Goal: Transaction & Acquisition: Purchase product/service

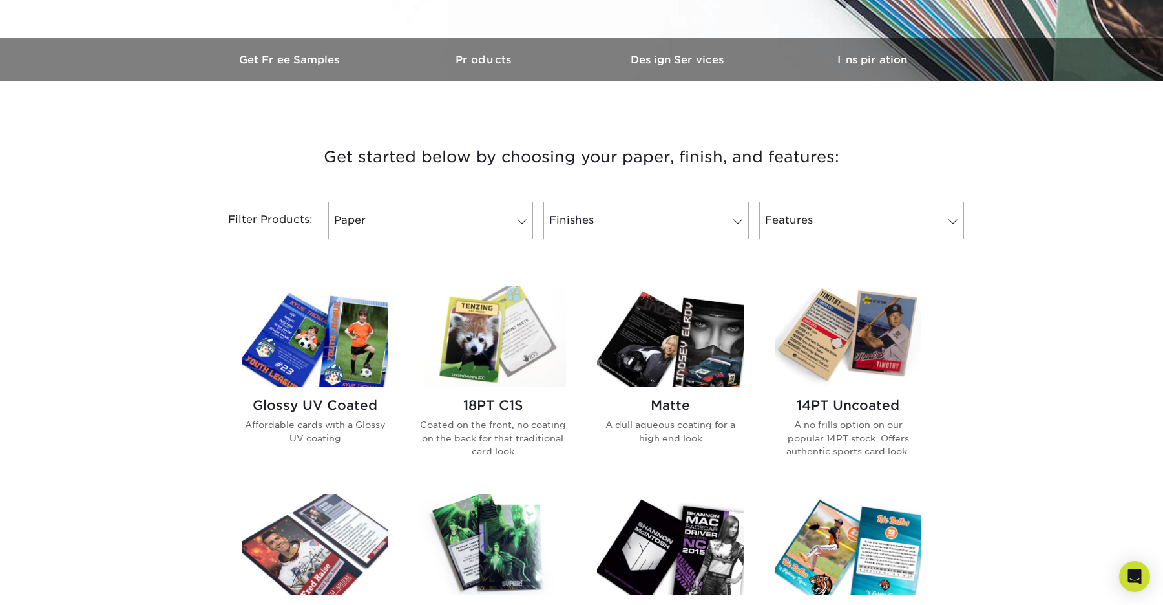
scroll to position [367, 0]
click at [683, 235] on link "Finishes" at bounding box center [646, 220] width 205 height 37
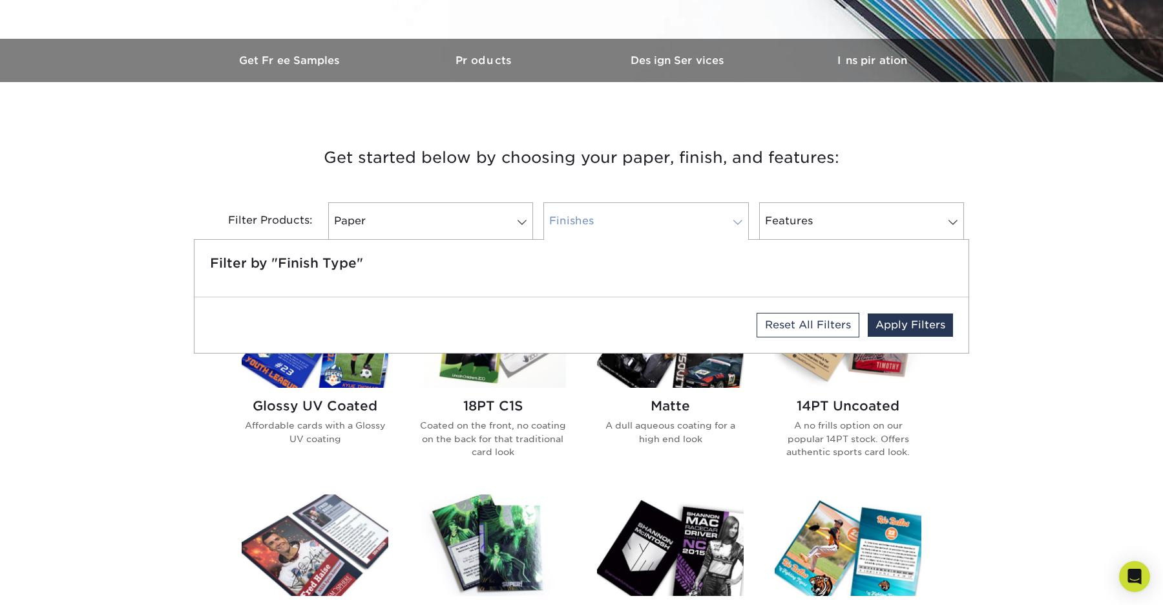
click at [683, 235] on link "Finishes" at bounding box center [646, 220] width 205 height 37
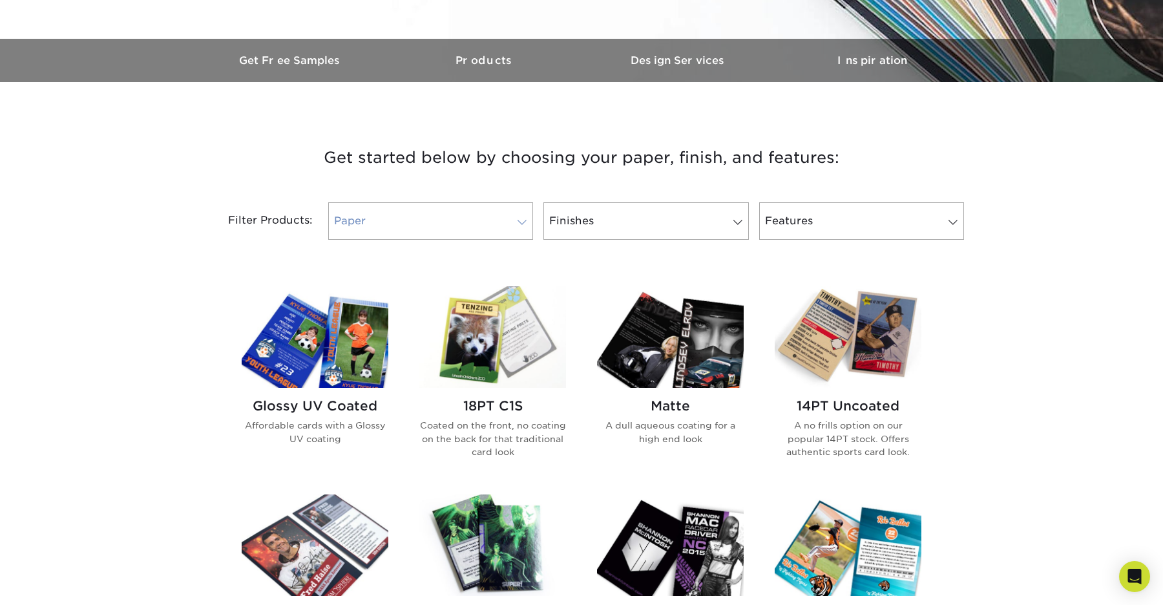
click at [502, 228] on link "Paper" at bounding box center [430, 220] width 205 height 37
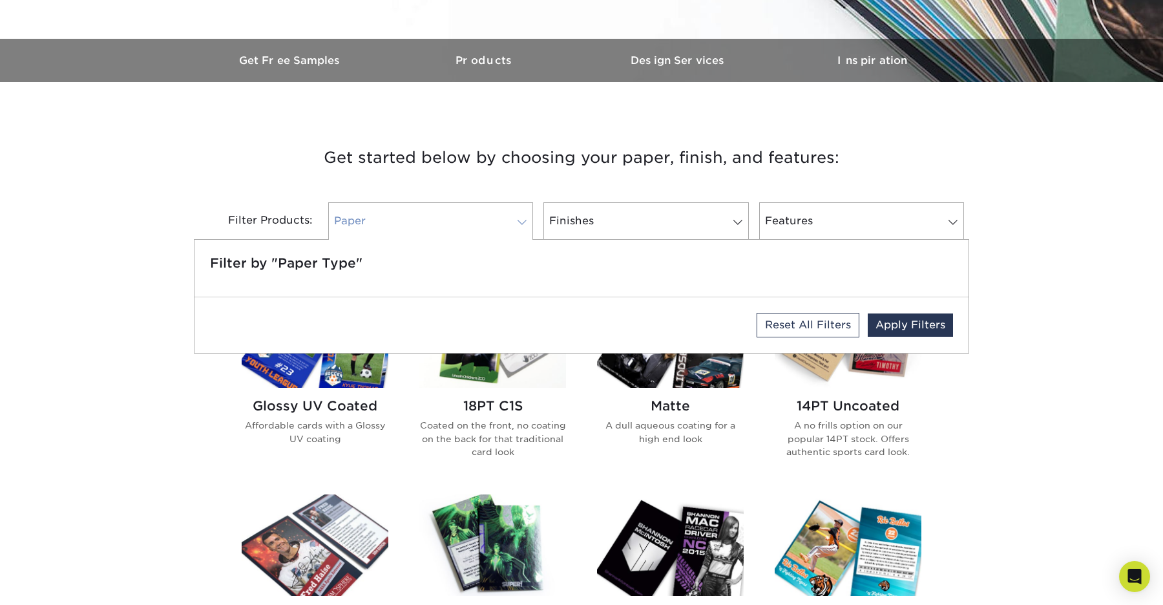
click at [503, 228] on link "Paper" at bounding box center [430, 220] width 205 height 37
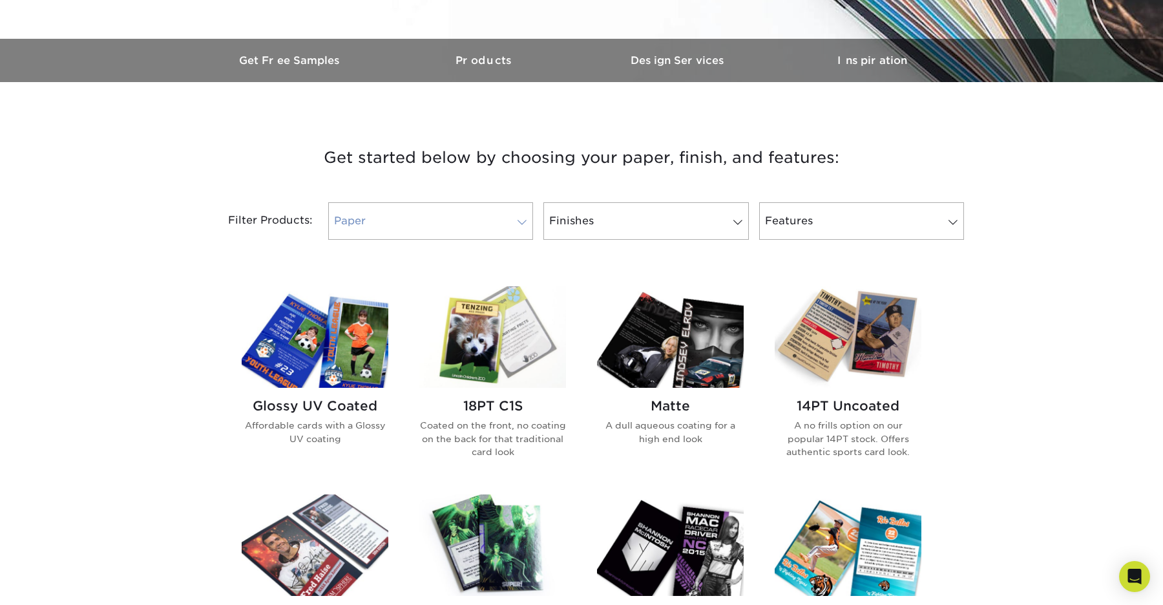
click at [436, 218] on link "Paper" at bounding box center [430, 220] width 205 height 37
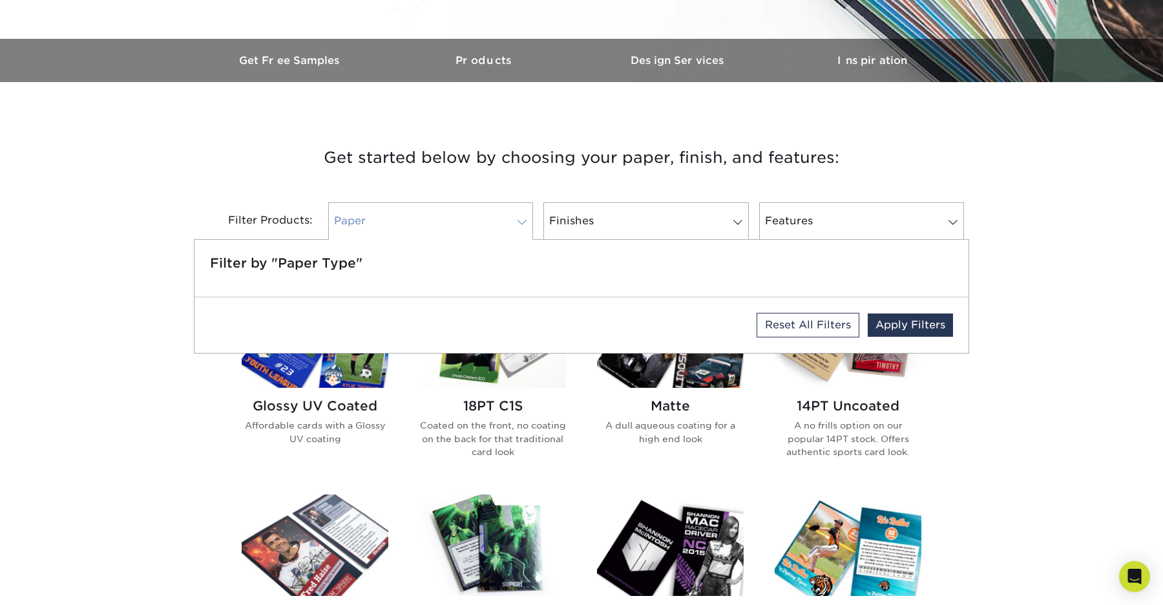
click at [395, 222] on link "Paper" at bounding box center [430, 220] width 205 height 37
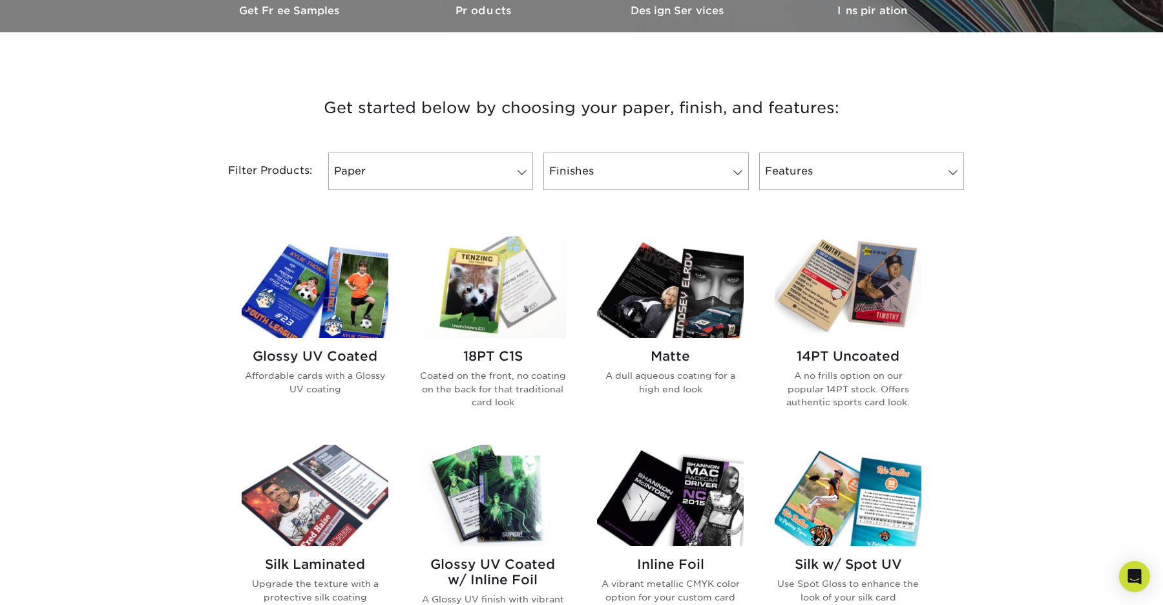
scroll to position [424, 0]
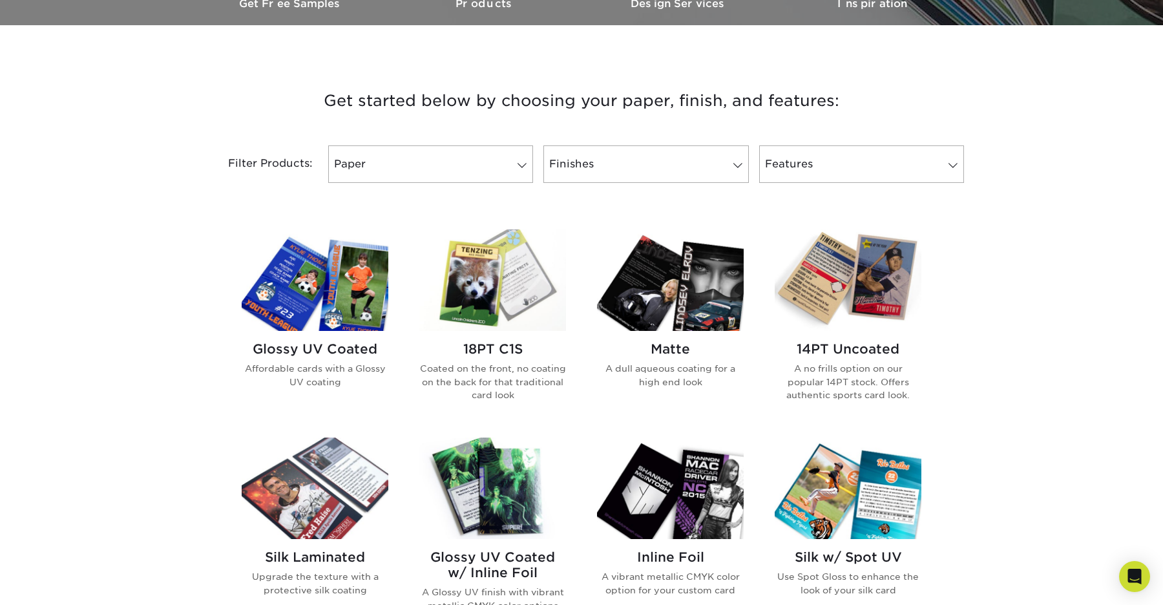
click at [717, 324] on img at bounding box center [670, 279] width 147 height 101
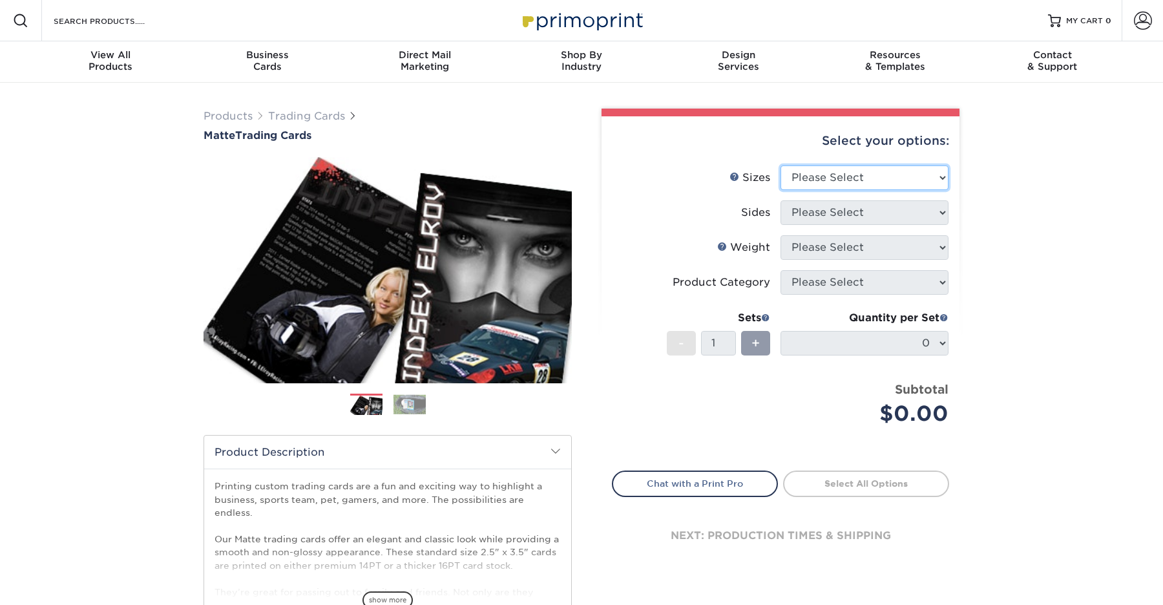
click at [840, 176] on select "Please Select 2.5" x 3.5"" at bounding box center [865, 177] width 168 height 25
select select "2.50x3.50"
click at [781, 165] on select "Please Select 2.5" x 3.5"" at bounding box center [865, 177] width 168 height 25
click at [841, 207] on select "Please Select Print Both Sides Print Front Only" at bounding box center [865, 212] width 168 height 25
select select "13abbda7-1d64-4f25-8bb2-c179b224825d"
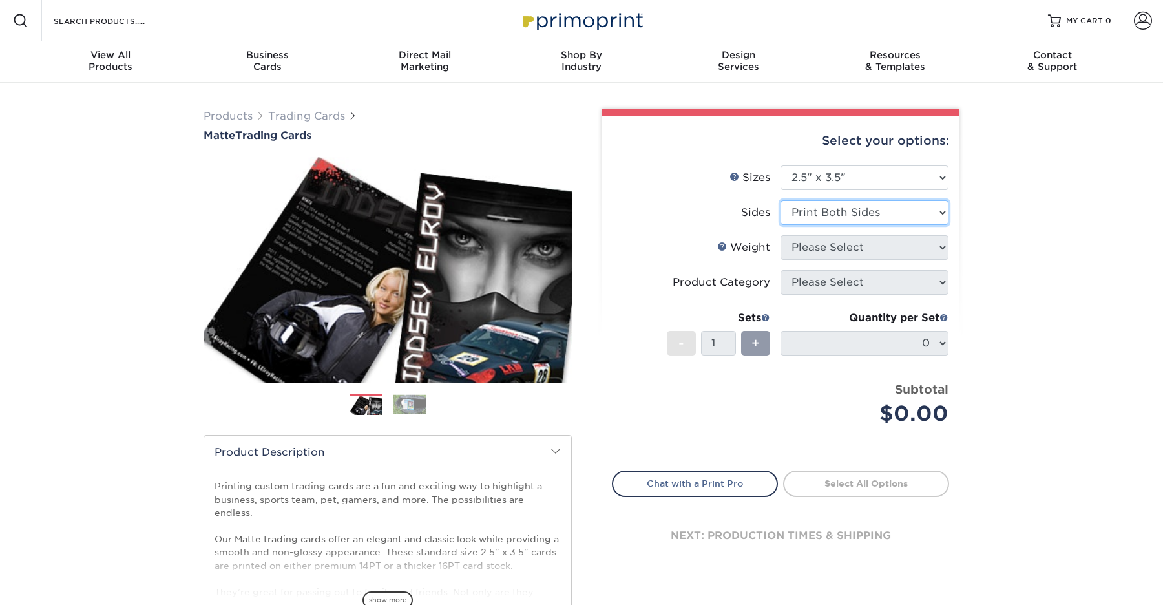
click at [781, 200] on select "Please Select Print Both Sides Print Front Only" at bounding box center [865, 212] width 168 height 25
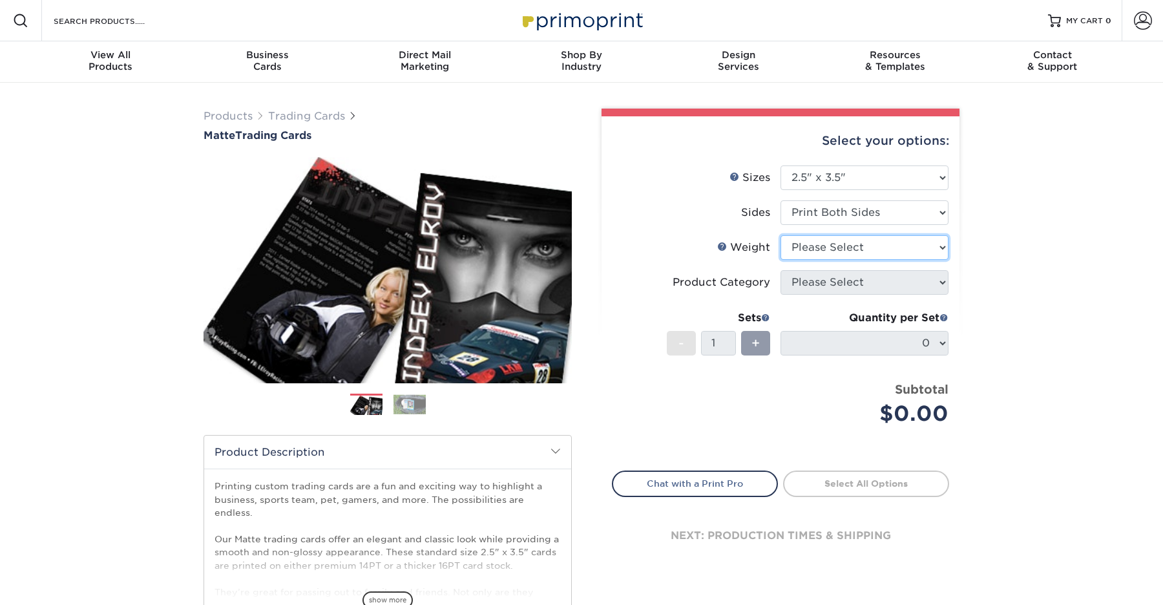
click at [838, 248] on select "Please Select 16PT 14PT" at bounding box center [865, 247] width 168 height 25
select select "16PT"
click at [781, 235] on select "Please Select 16PT 14PT" at bounding box center [865, 247] width 168 height 25
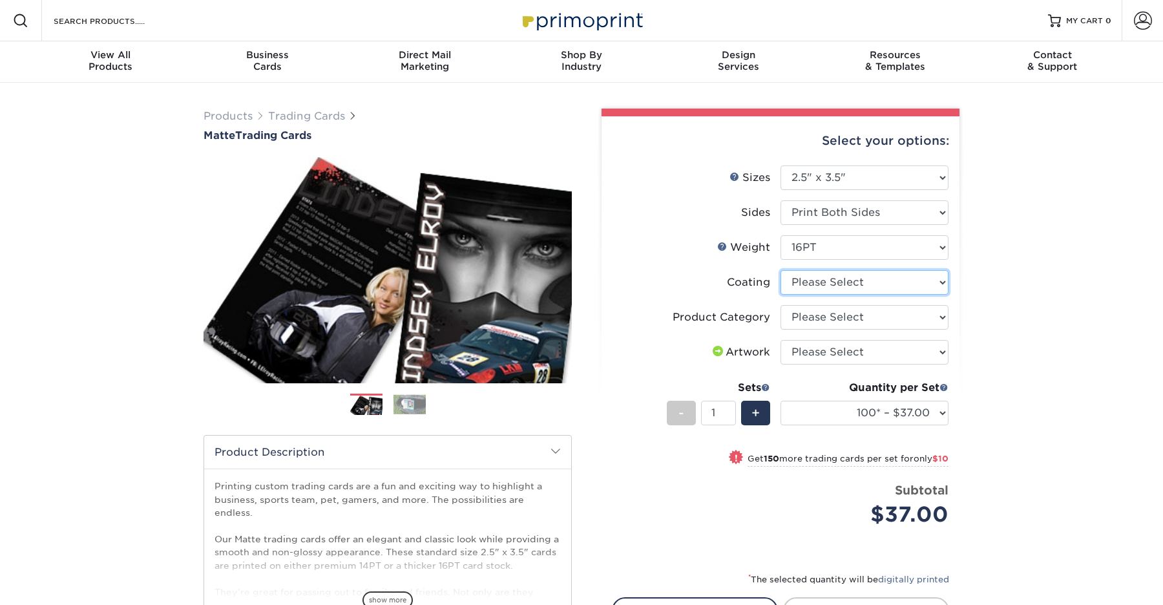
click at [828, 279] on select at bounding box center [865, 282] width 168 height 25
select select "121bb7b5-3b4d-429f-bd8d-bbf80e953313"
click at [781, 270] on select at bounding box center [865, 282] width 168 height 25
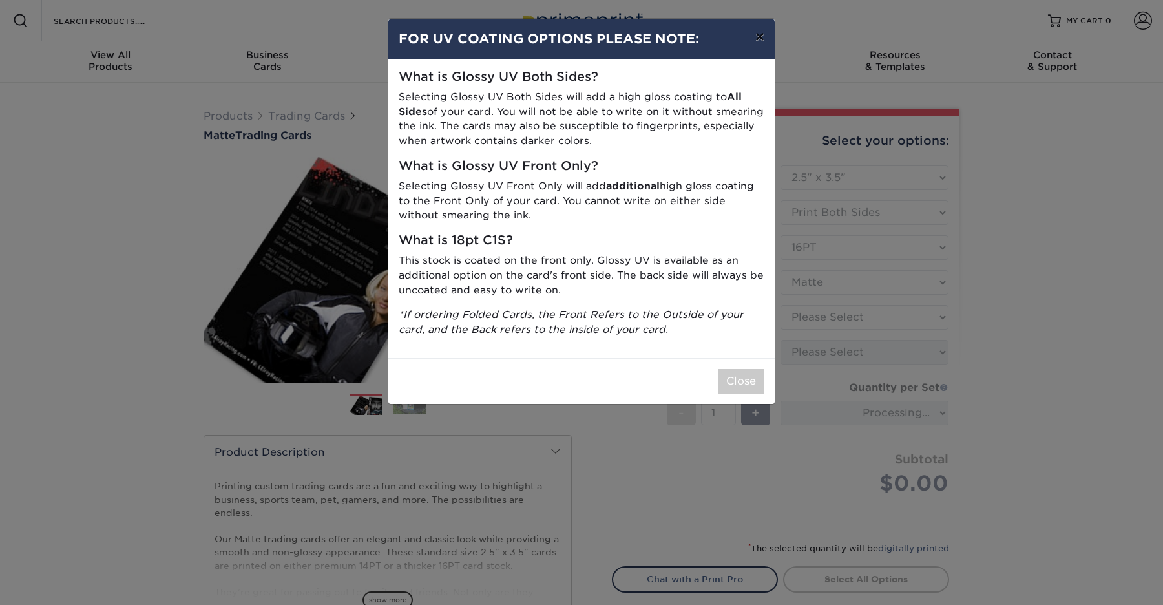
click at [761, 36] on button "×" at bounding box center [760, 37] width 30 height 36
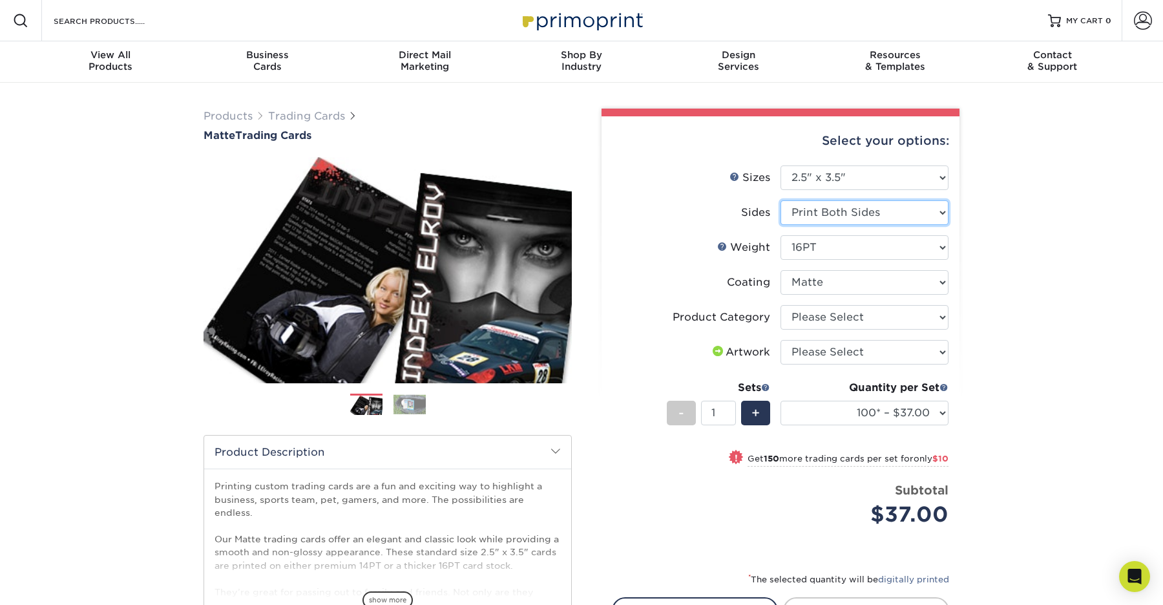
click at [839, 213] on select "Please Select Print Both Sides Print Front Only" at bounding box center [865, 212] width 168 height 25
click at [828, 310] on select "Please Select Trading Cards" at bounding box center [865, 317] width 168 height 25
click at [806, 277] on select at bounding box center [865, 282] width 168 height 25
click at [821, 342] on select "Please Select I will upload files I need a design - $100" at bounding box center [865, 352] width 168 height 25
select select "upload"
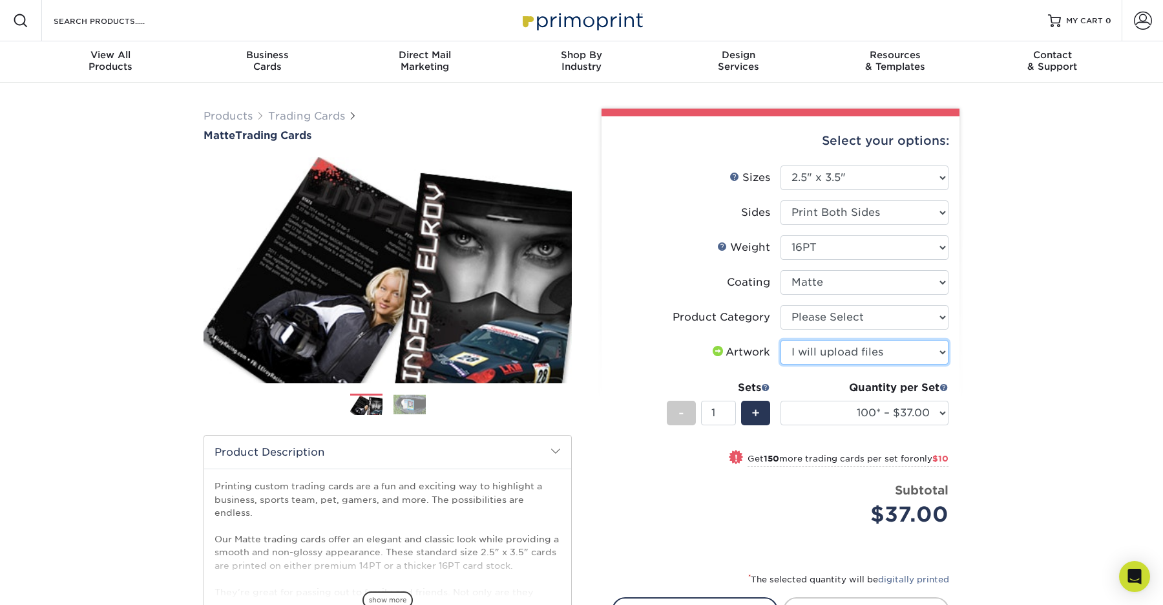
click at [781, 340] on select "Please Select I will upload files I need a design - $100" at bounding box center [865, 352] width 168 height 25
click at [837, 298] on li "Coating" at bounding box center [781, 287] width 336 height 35
click at [810, 318] on select "Please Select Trading Cards" at bounding box center [865, 317] width 168 height 25
select select "c2f9bce9-36c2-409d-b101-c29d9d031e18"
click at [781, 305] on select "Please Select Trading Cards" at bounding box center [865, 317] width 168 height 25
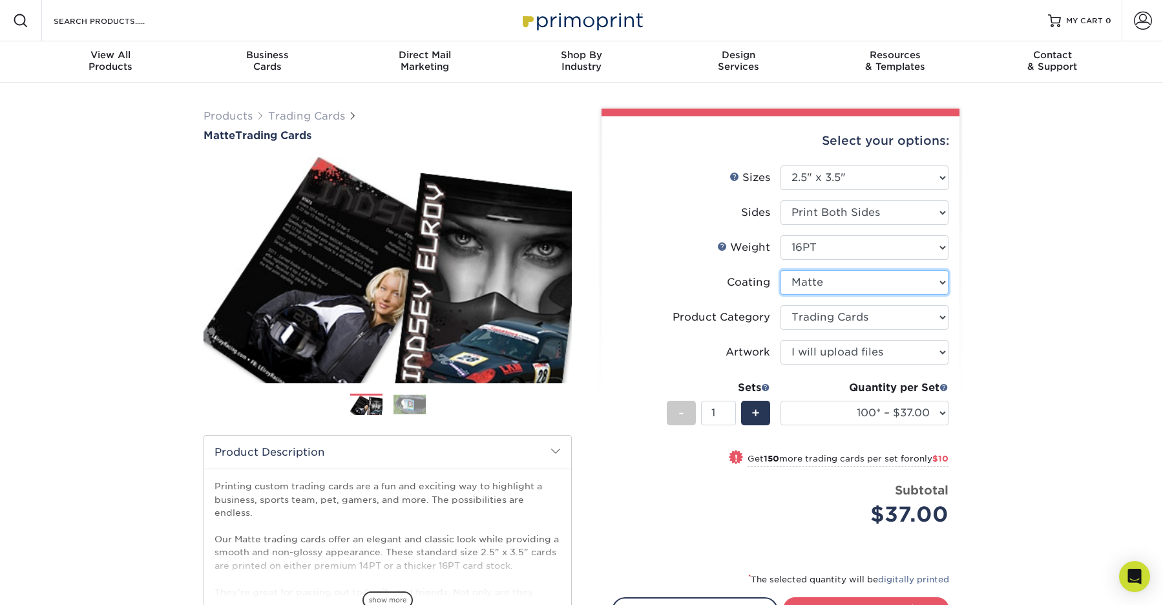
click at [821, 292] on select at bounding box center [865, 282] width 168 height 25
click at [833, 249] on select "Please Select 16PT 14PT" at bounding box center [865, 247] width 168 height 25
select select "-1"
click at [781, 235] on select "Please Select 16PT 14PT" at bounding box center [865, 247] width 168 height 25
select select "-1"
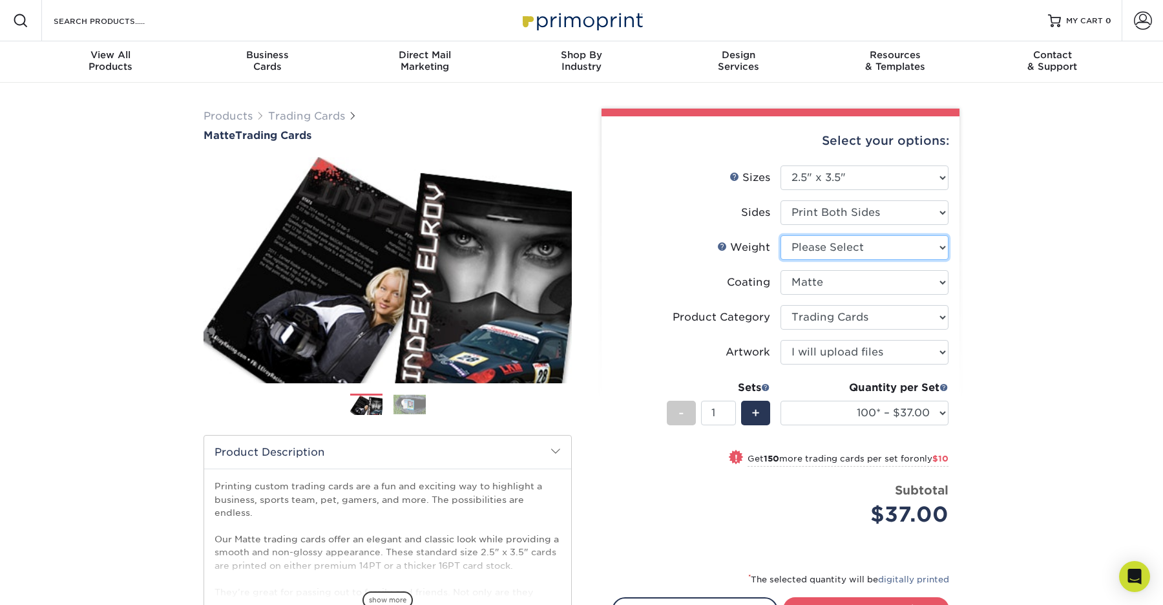
select select
select select "-1"
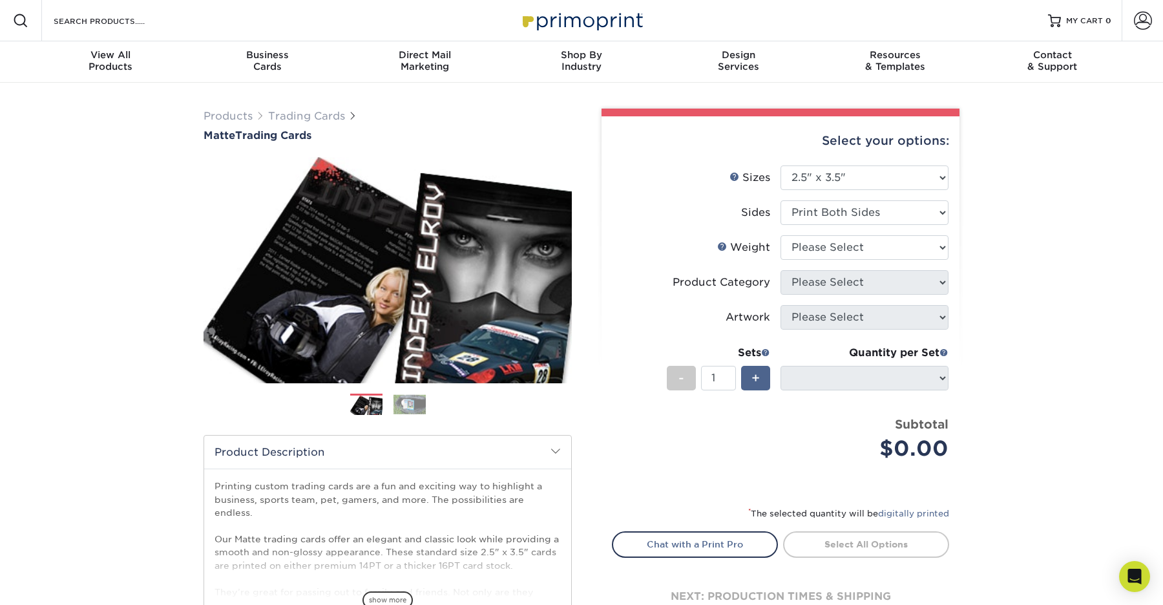
click at [758, 376] on span "+" at bounding box center [756, 377] width 8 height 19
type input "2"
click at [846, 242] on select "Please Select 16PT 14PT" at bounding box center [865, 247] width 168 height 25
select select "16PT"
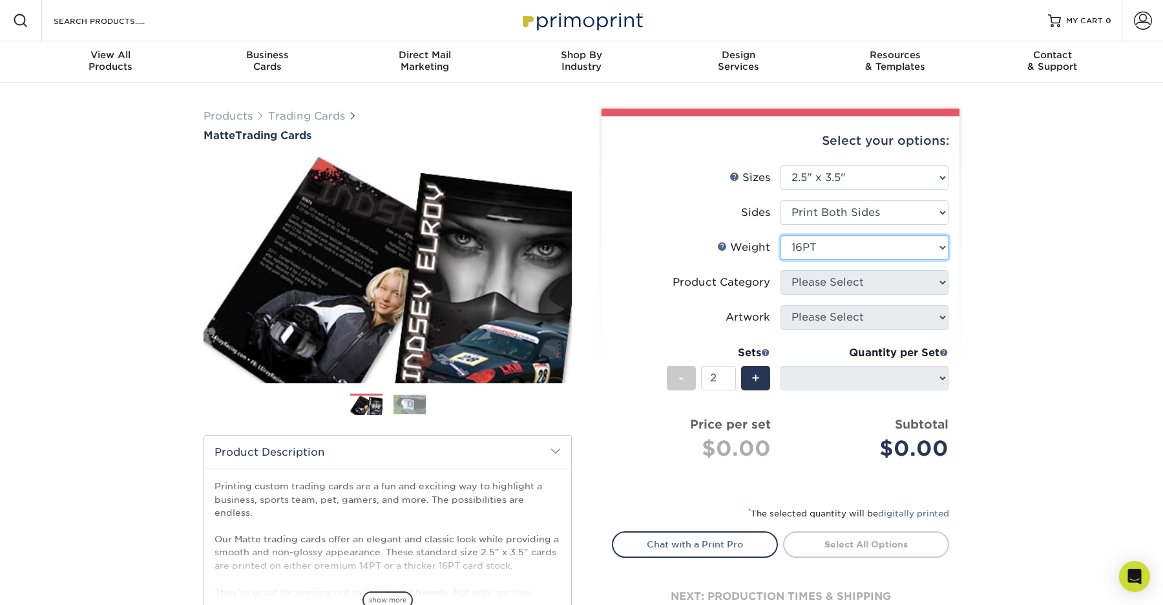
click at [781, 235] on select "Please Select 16PT 14PT" at bounding box center [865, 247] width 168 height 25
select select "-1"
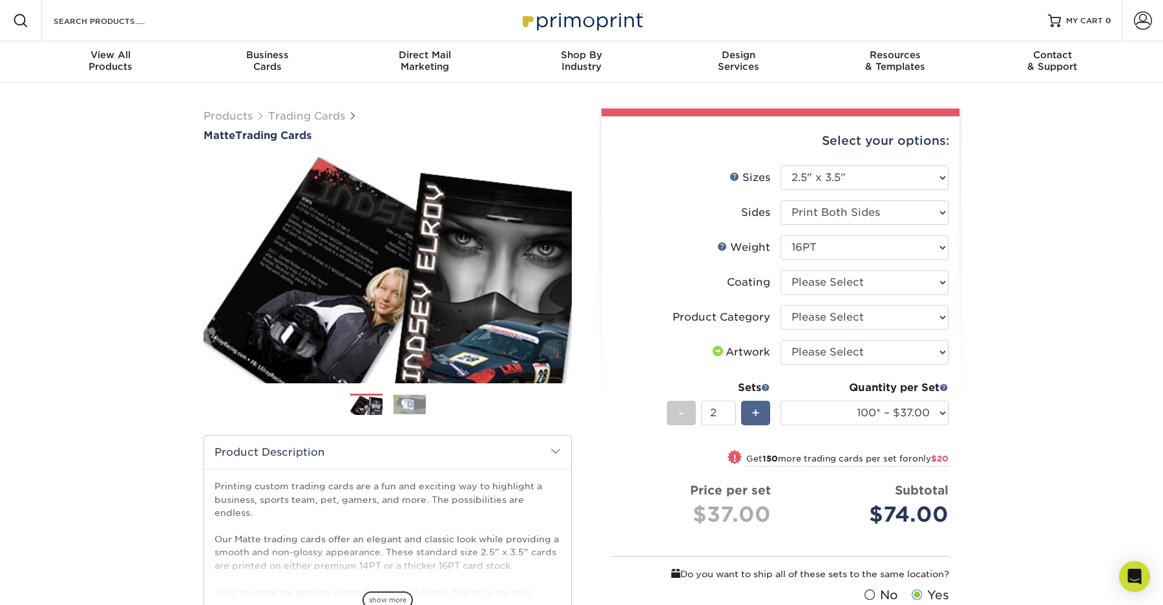
click at [759, 415] on span "+" at bounding box center [756, 412] width 8 height 19
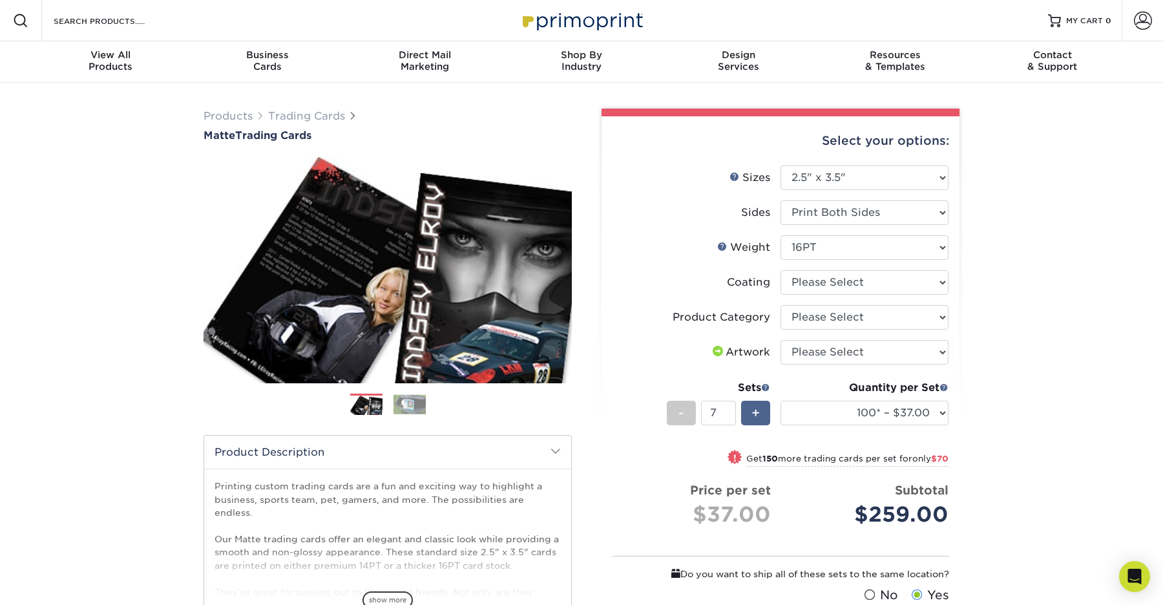
click at [759, 415] on span "+" at bounding box center [756, 412] width 8 height 19
click at [689, 419] on div "-" at bounding box center [681, 413] width 29 height 25
click at [689, 421] on div "-" at bounding box center [681, 413] width 29 height 25
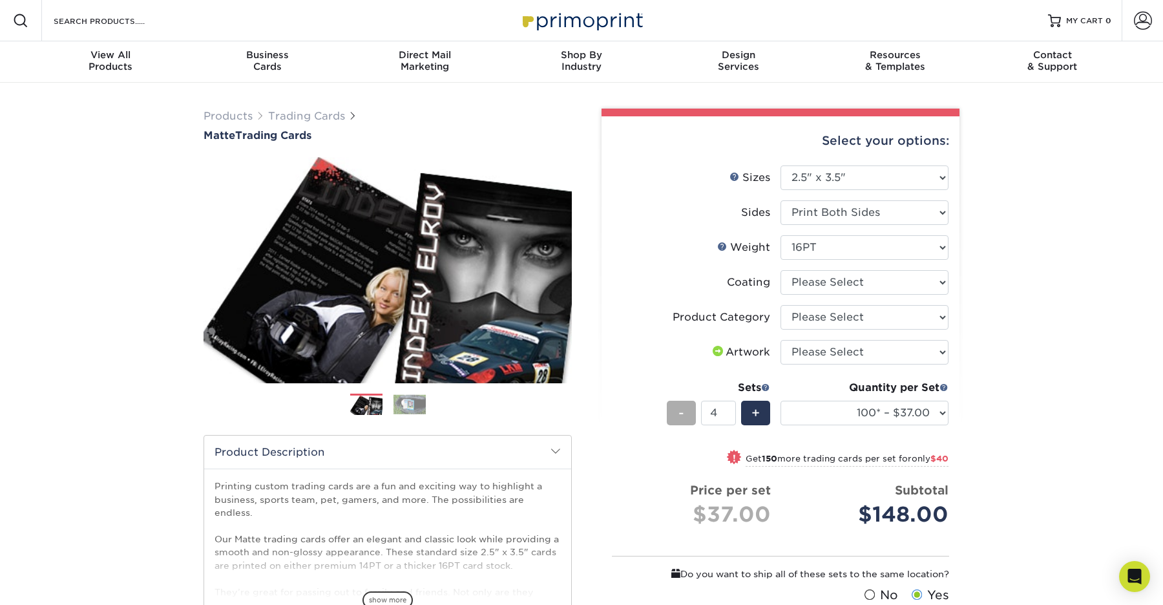
click at [689, 421] on div "-" at bounding box center [681, 413] width 29 height 25
type input "1"
click at [689, 421] on div "-" at bounding box center [681, 413] width 29 height 25
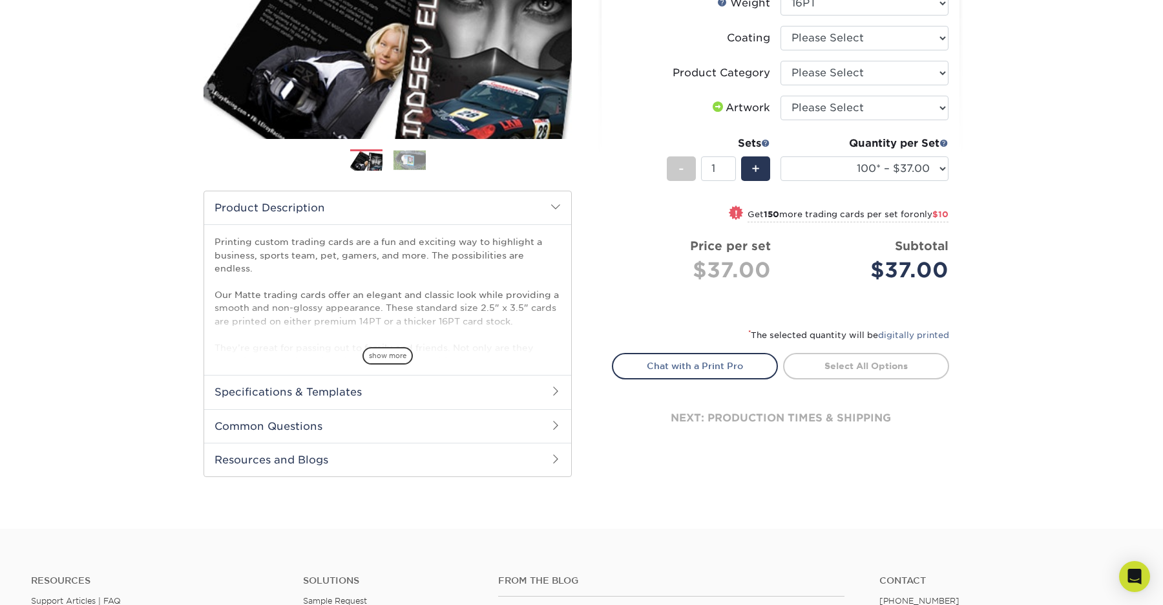
scroll to position [99, 0]
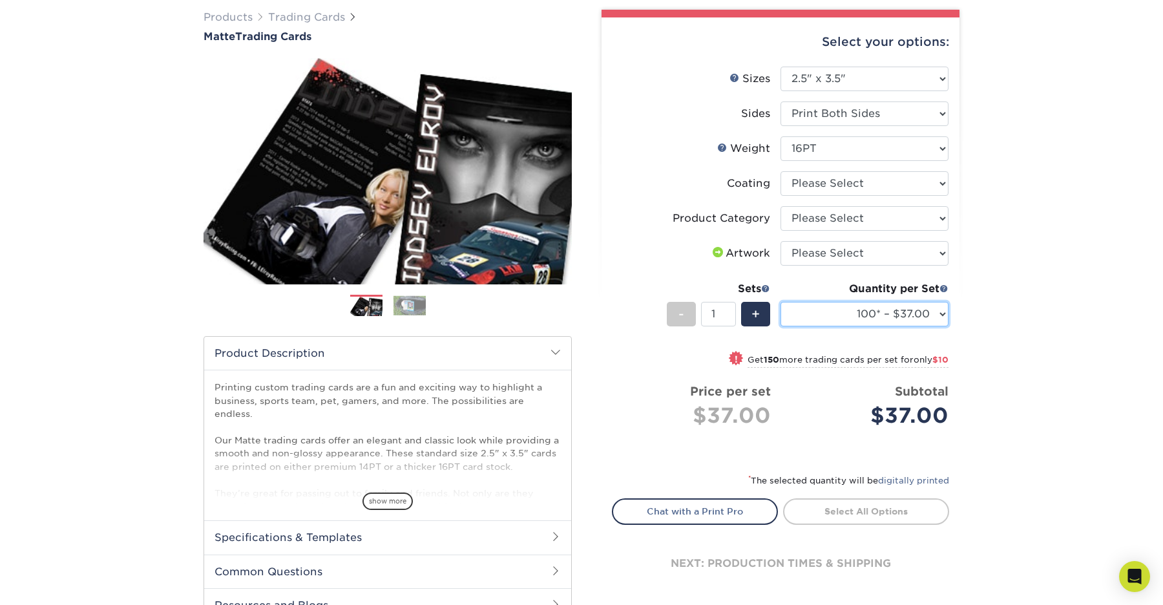
click at [843, 309] on select "100* – $37.00 250* – $47.00 500* – $58.00 1000 – $71.00 2500 – $141.00 5000 – $…" at bounding box center [865, 314] width 168 height 25
click at [931, 317] on select "100* – $37.00 250* – $47.00 500* – $58.00 1000 – $71.00 2500 – $141.00 5000 – $…" at bounding box center [865, 314] width 168 height 25
click at [933, 316] on select "100* – $37.00 250* – $47.00 500* – $58.00 1000 – $71.00 2500 – $141.00 5000 – $…" at bounding box center [865, 314] width 168 height 25
click at [781, 302] on select "100* – $37.00 250* – $47.00 500* – $58.00 1000 – $71.00 2500 – $141.00 5000 – $…" at bounding box center [865, 314] width 168 height 25
click at [835, 312] on select "100* – $37.00 250* – $47.00 500* – $58.00 1000 – $71.00 2500 – $141.00 5000 – $…" at bounding box center [865, 314] width 168 height 25
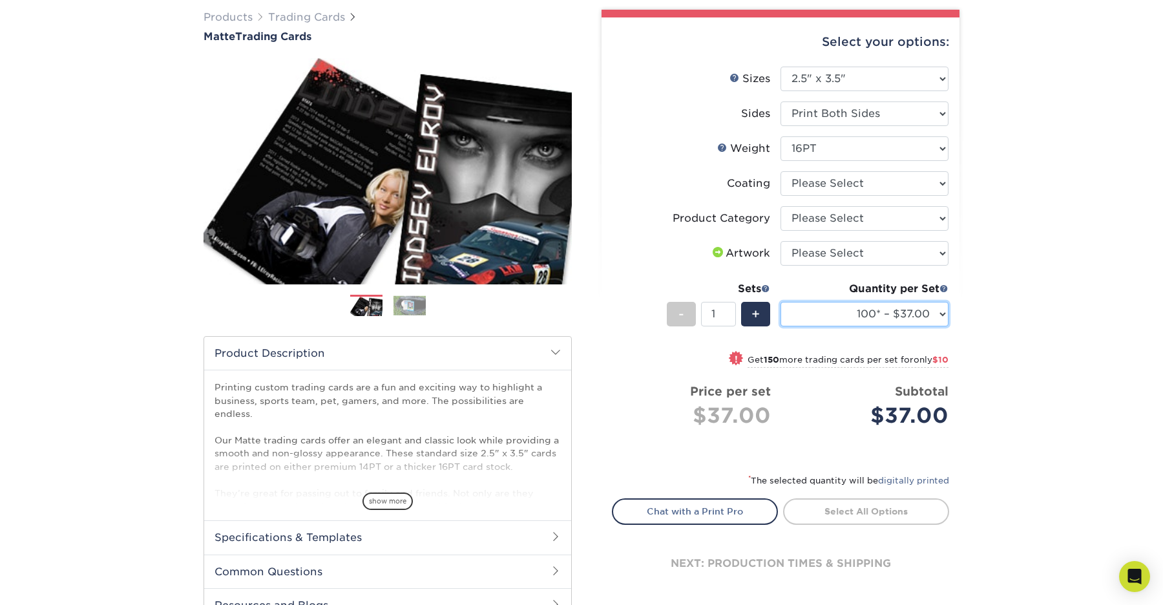
click at [781, 302] on select "100* – $37.00 250* – $47.00 500* – $58.00 1000 – $71.00 2500 – $141.00 5000 – $…" at bounding box center [865, 314] width 168 height 25
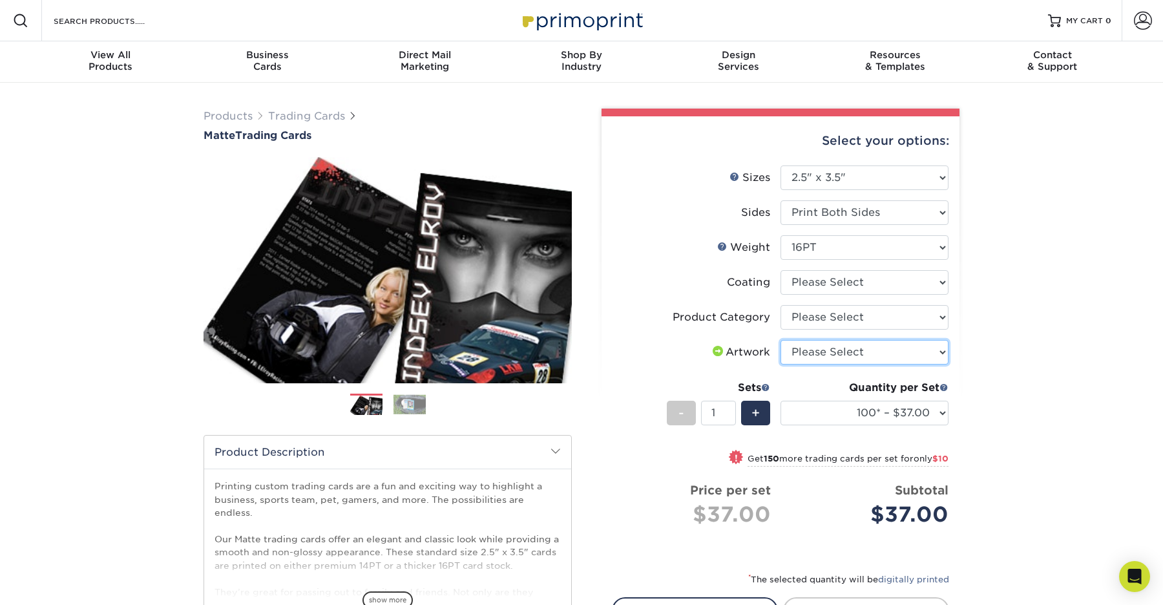
click at [876, 348] on select "Please Select I will upload files I need a design - $100" at bounding box center [865, 352] width 168 height 25
click at [410, 410] on img at bounding box center [410, 404] width 32 height 20
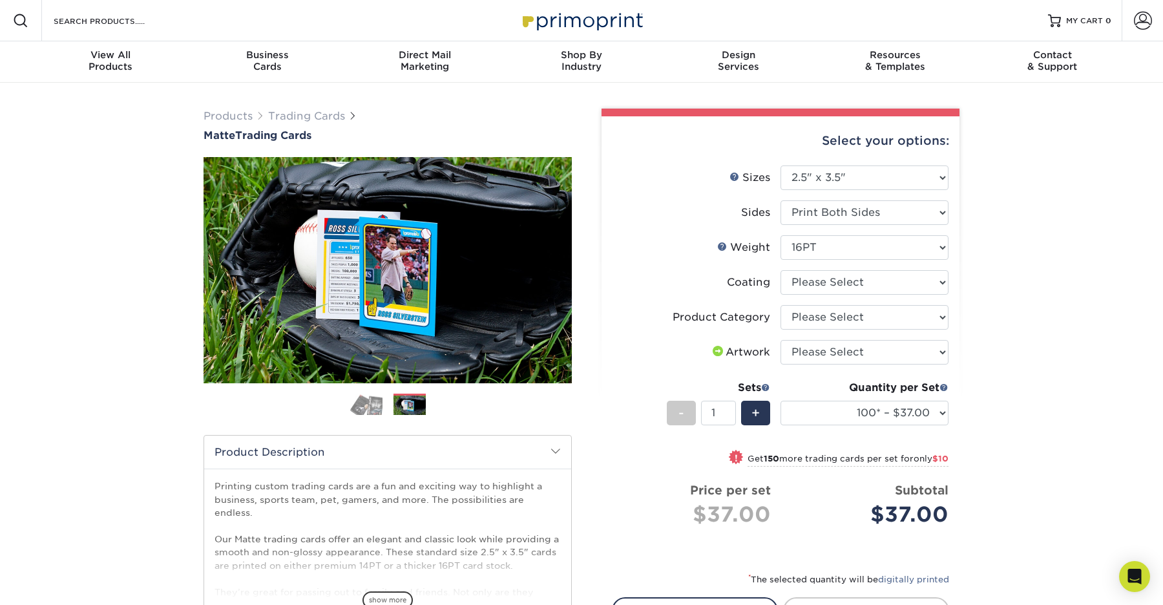
click at [378, 403] on img at bounding box center [366, 404] width 32 height 23
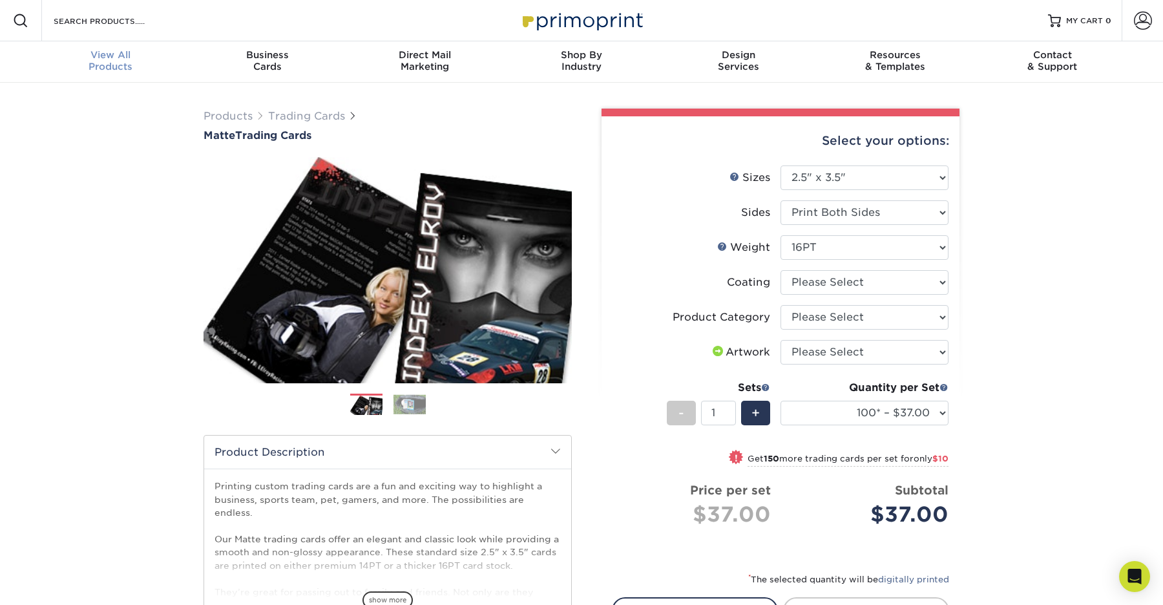
click at [123, 63] on div "View All Products" at bounding box center [110, 60] width 157 height 23
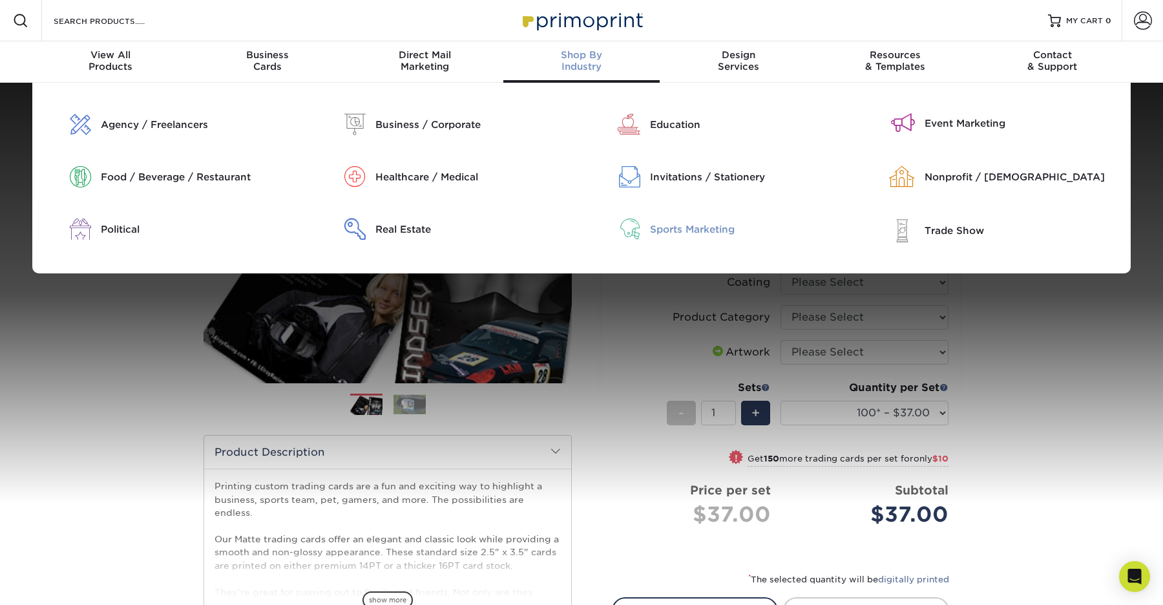
click at [694, 223] on div "Sports Marketing" at bounding box center [748, 229] width 196 height 14
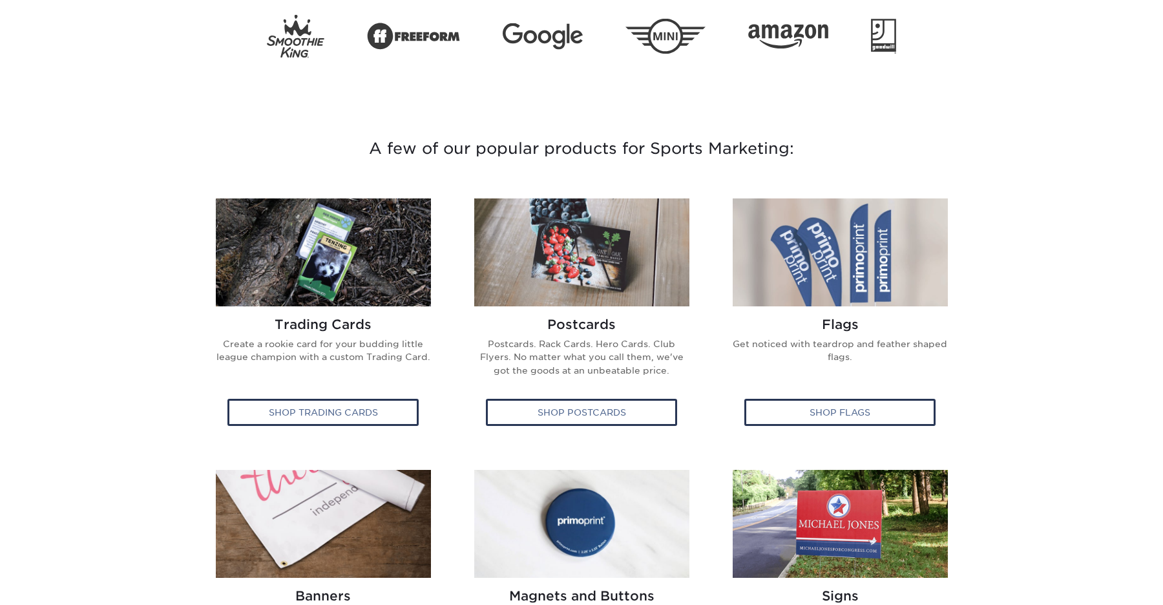
scroll to position [355, 0]
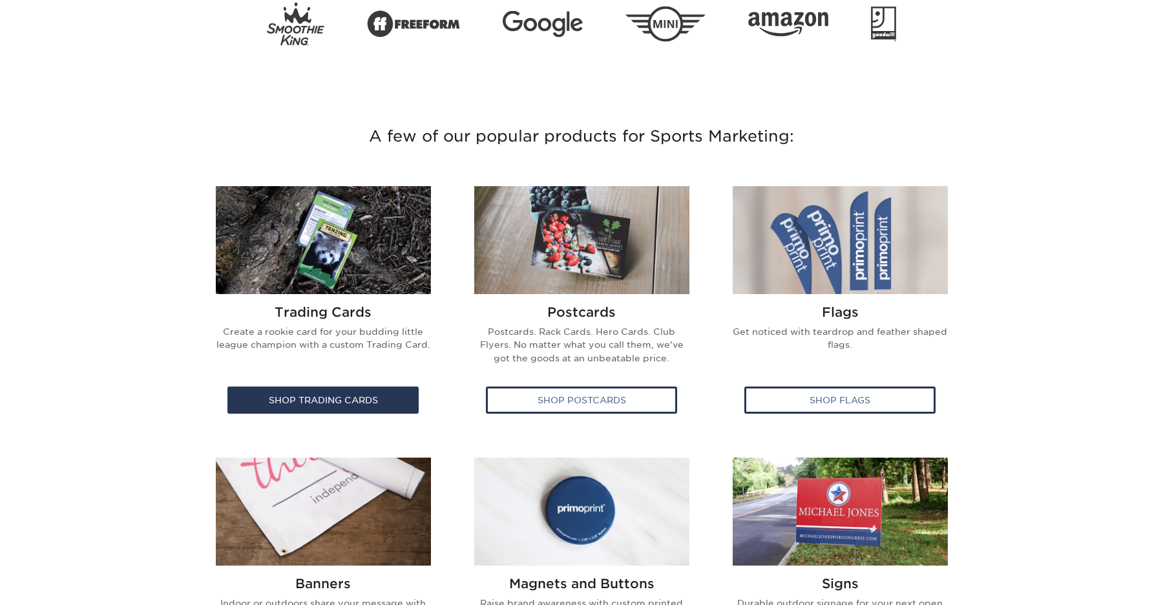
click at [286, 224] on img at bounding box center [323, 240] width 215 height 108
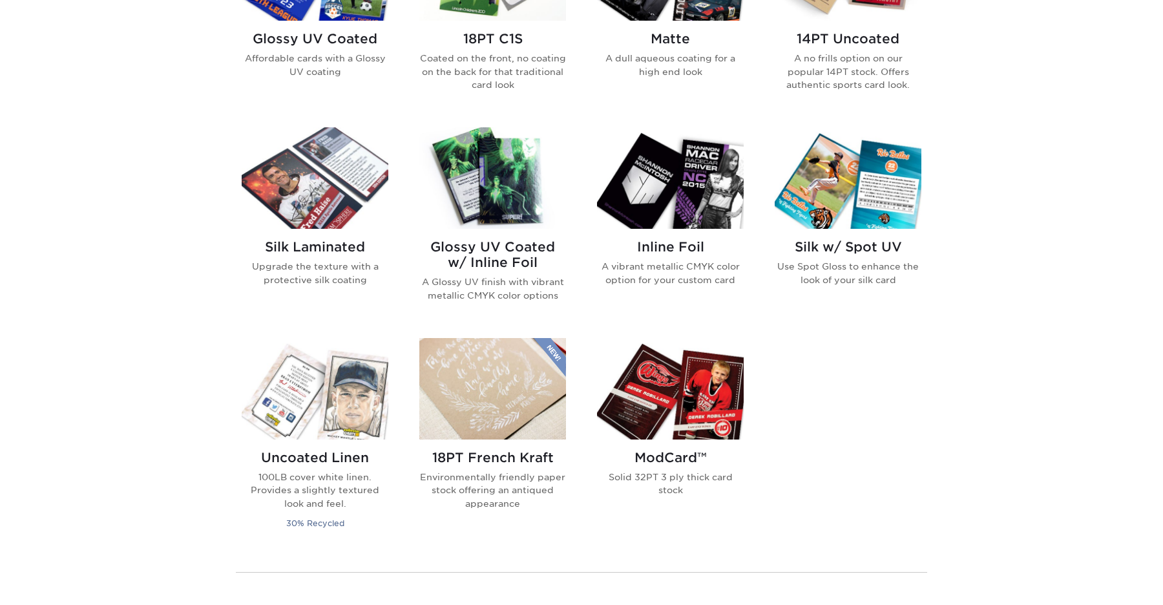
scroll to position [740, 0]
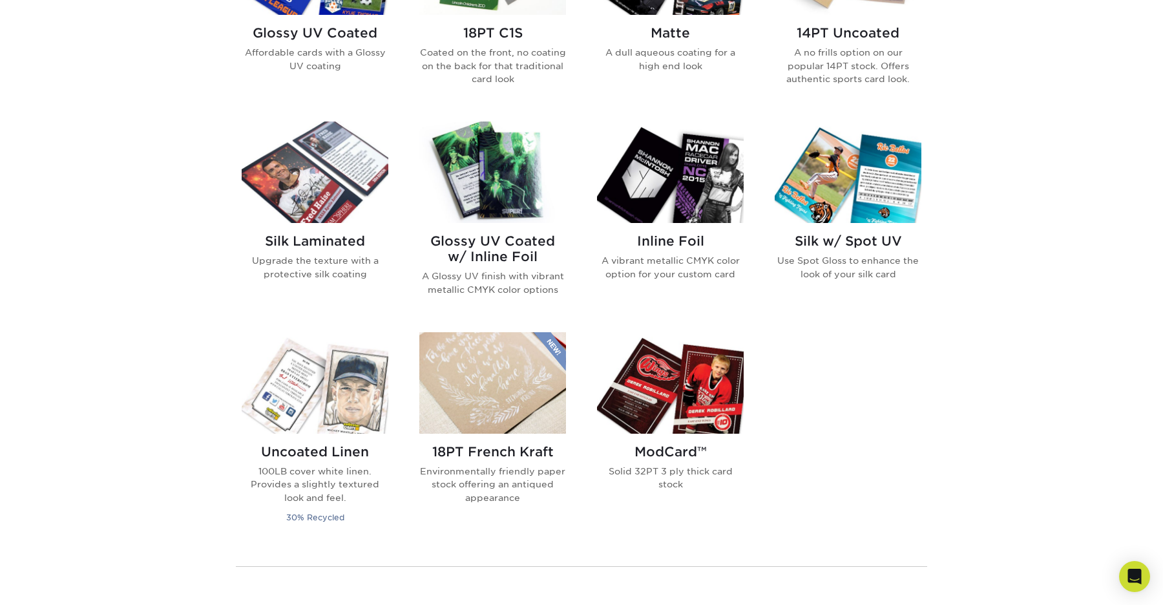
click at [511, 184] on img at bounding box center [492, 172] width 147 height 101
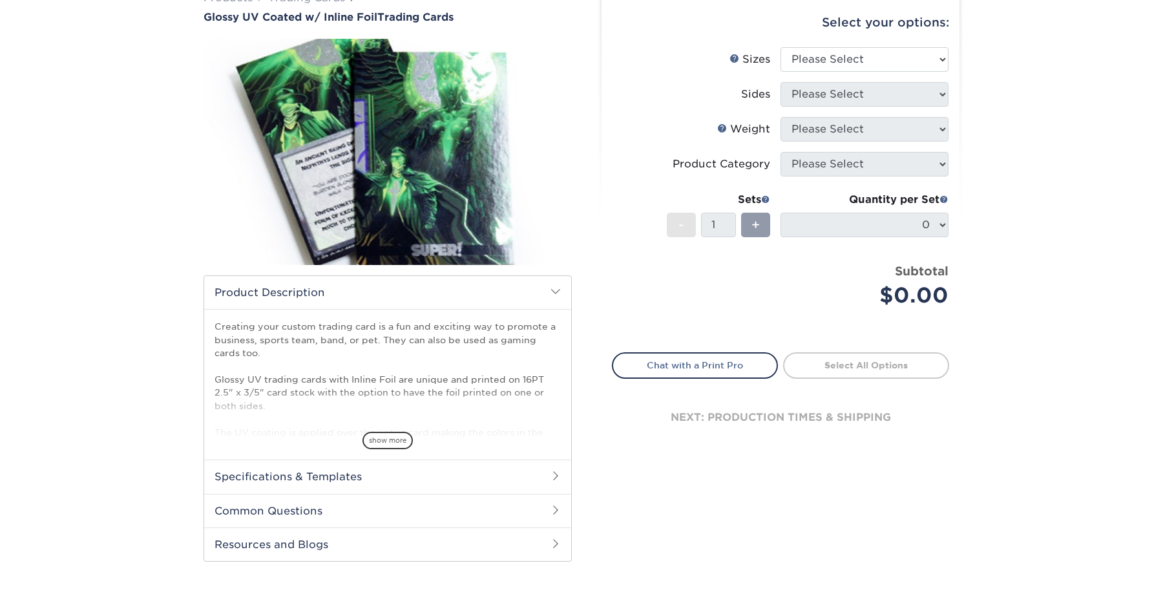
scroll to position [78, 0]
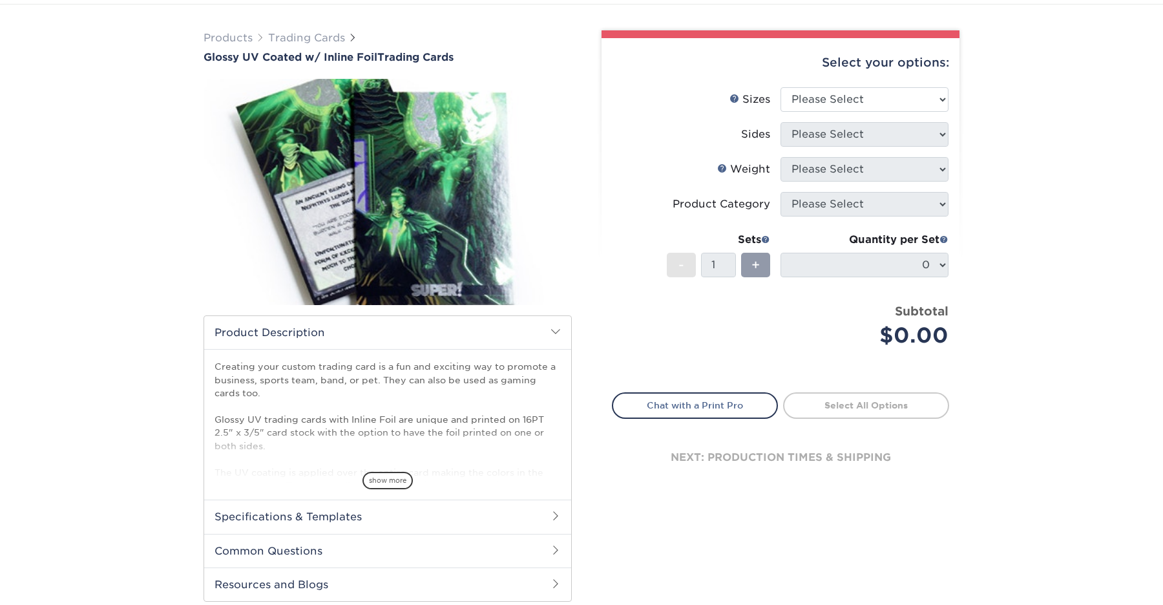
click at [545, 328] on h2 "Product Description" at bounding box center [387, 332] width 367 height 33
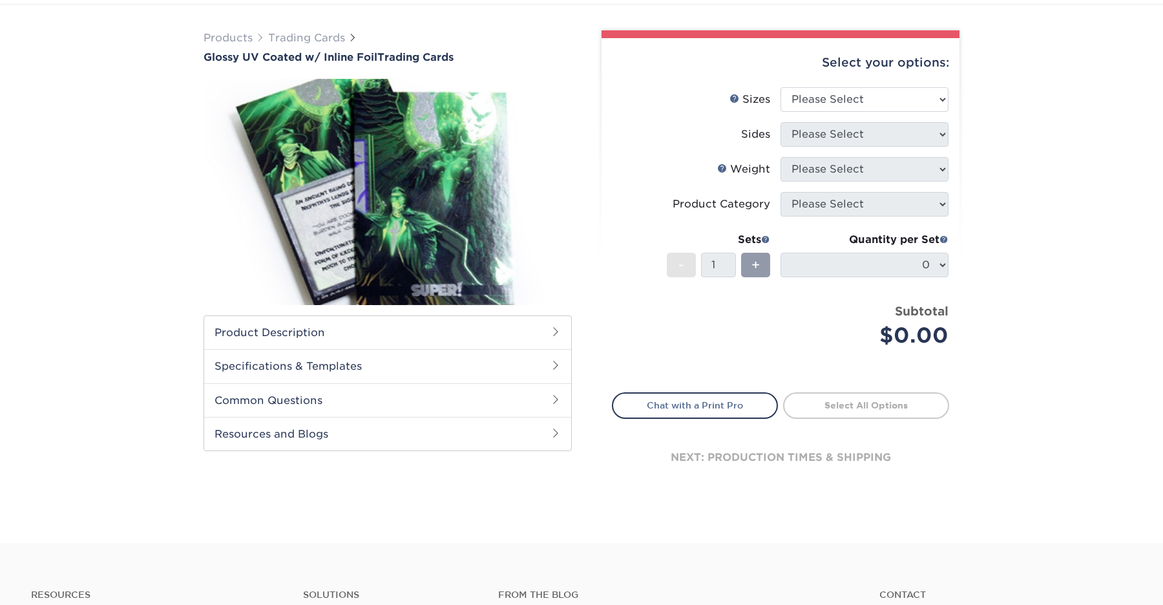
click at [545, 328] on h2 "Product Description" at bounding box center [387, 332] width 367 height 33
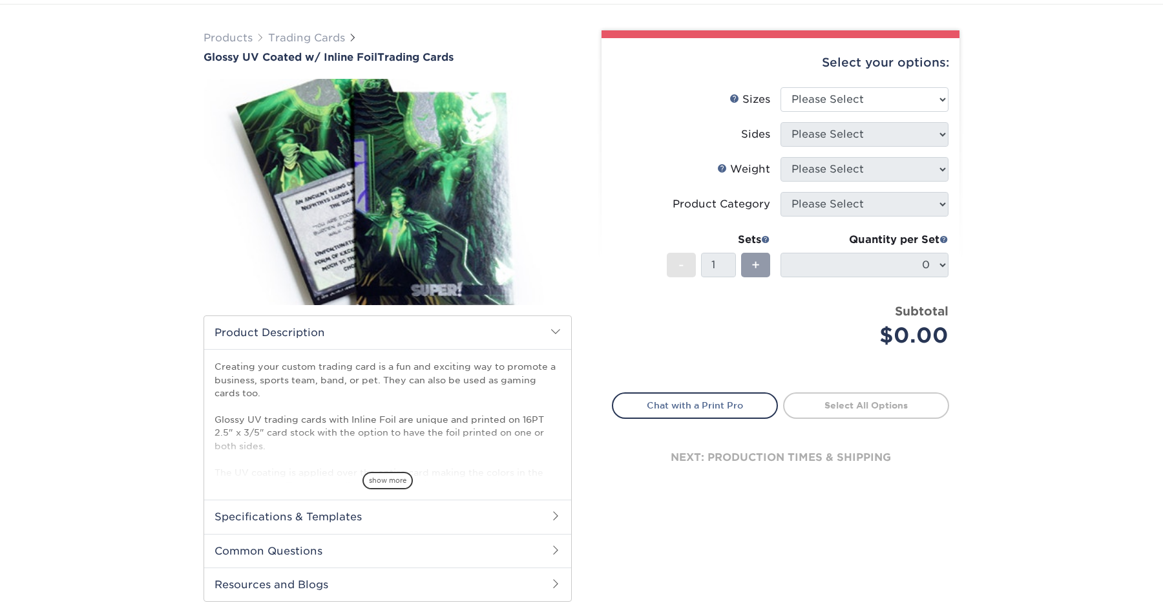
click at [450, 555] on h2 "Common Questions" at bounding box center [387, 551] width 367 height 34
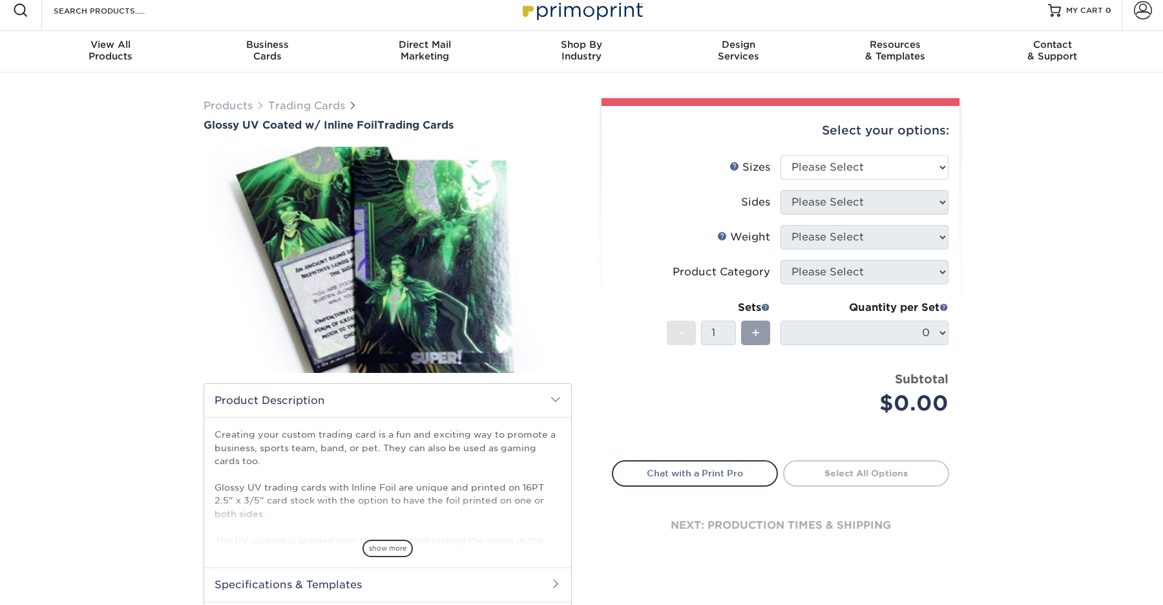
scroll to position [0, 0]
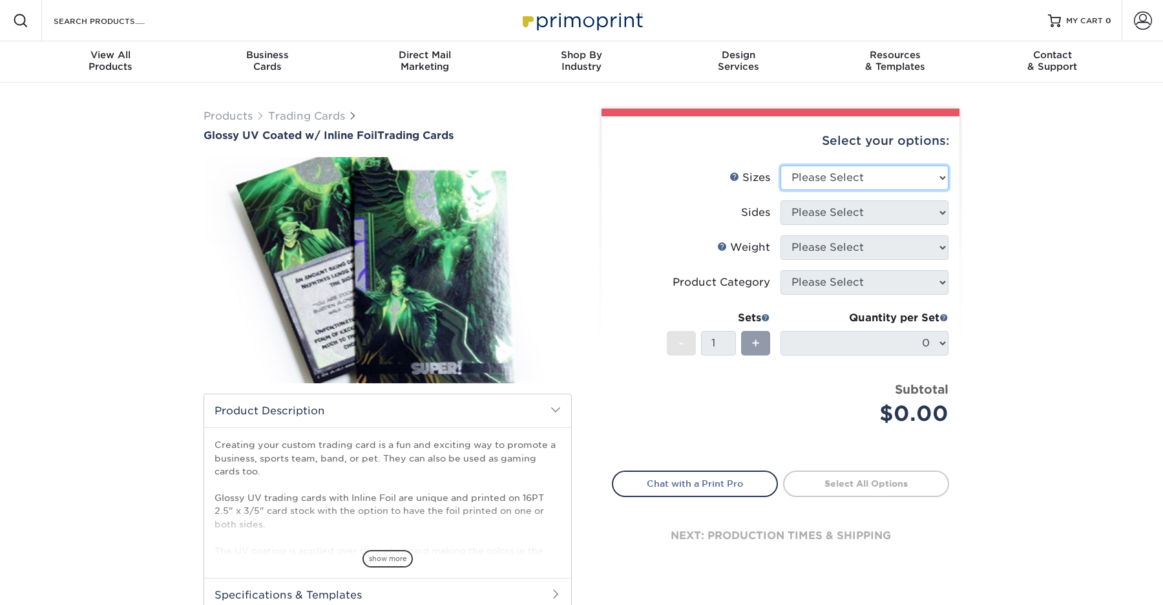
click at [838, 182] on select "Please Select 2.5" x 3.5"" at bounding box center [865, 177] width 168 height 25
select select "2.50x3.50"
click at [781, 165] on select "Please Select 2.5" x 3.5"" at bounding box center [865, 177] width 168 height 25
click at [850, 209] on select "Please Select Print Both Sides - Foil Back Only Print Both Sides - Foil Both Si…" at bounding box center [865, 212] width 168 height 25
click at [781, 200] on select "Please Select Print Both Sides - Foil Back Only Print Both Sides - Foil Both Si…" at bounding box center [865, 212] width 168 height 25
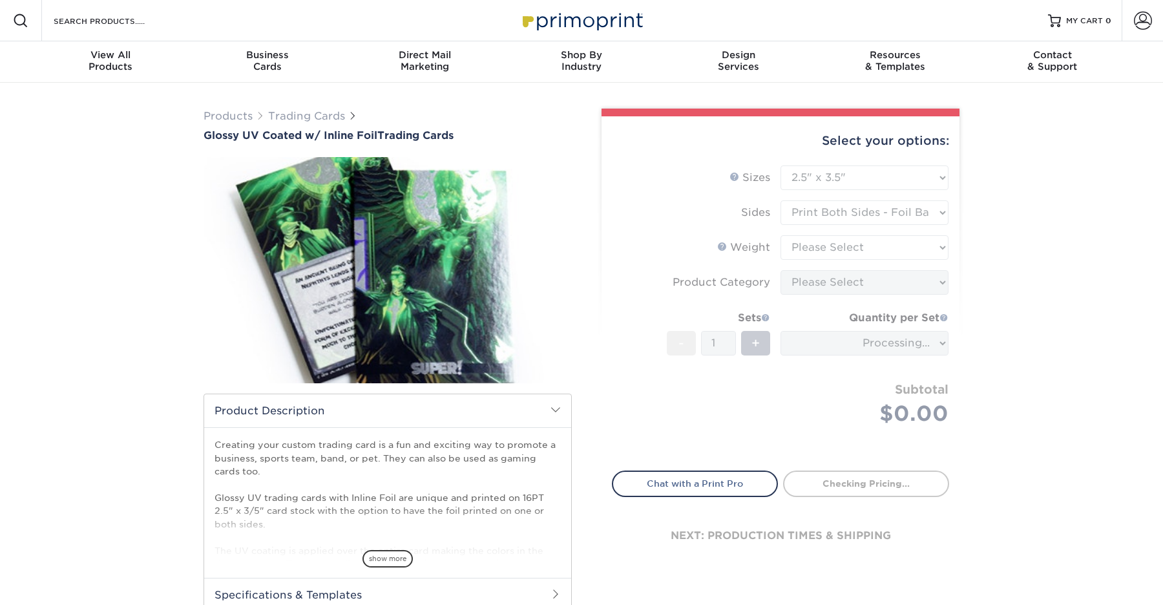
click at [851, 209] on form "Sizes Help Sizes Please Select 2.5" x 3.5" Sides Please Select 16PT - 1" at bounding box center [780, 310] width 337 height 290
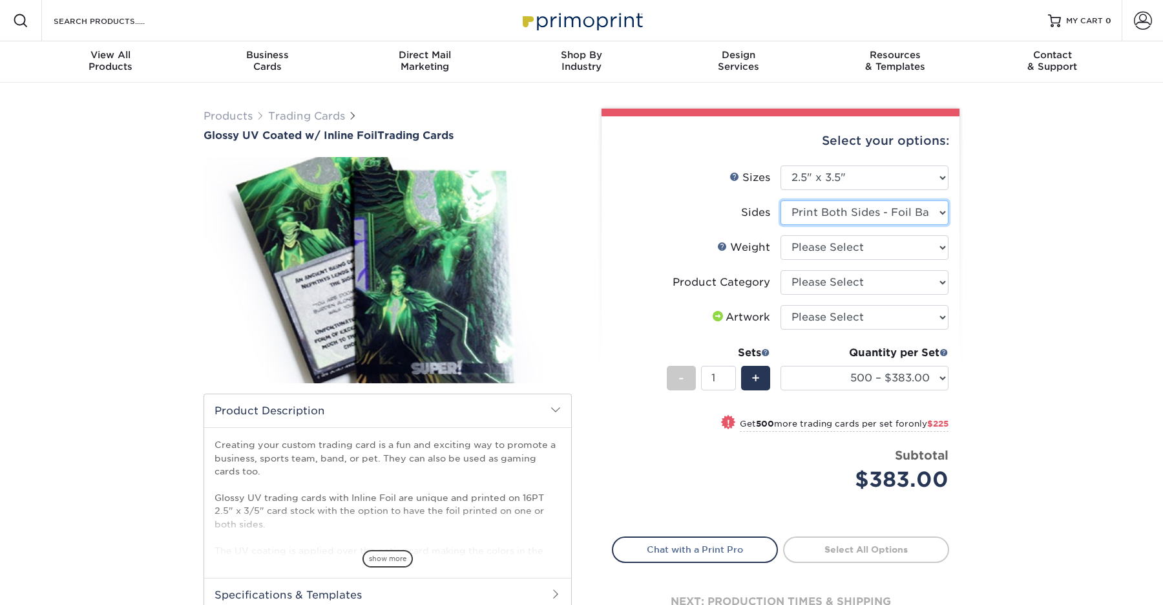
click at [851, 215] on select "Please Select Print Both Sides - Foil Back Only Print Both Sides - Foil Both Si…" at bounding box center [865, 212] width 168 height 25
click at [781, 200] on select "Please Select Print Both Sides - Foil Back Only Print Both Sides - Foil Both Si…" at bounding box center [865, 212] width 168 height 25
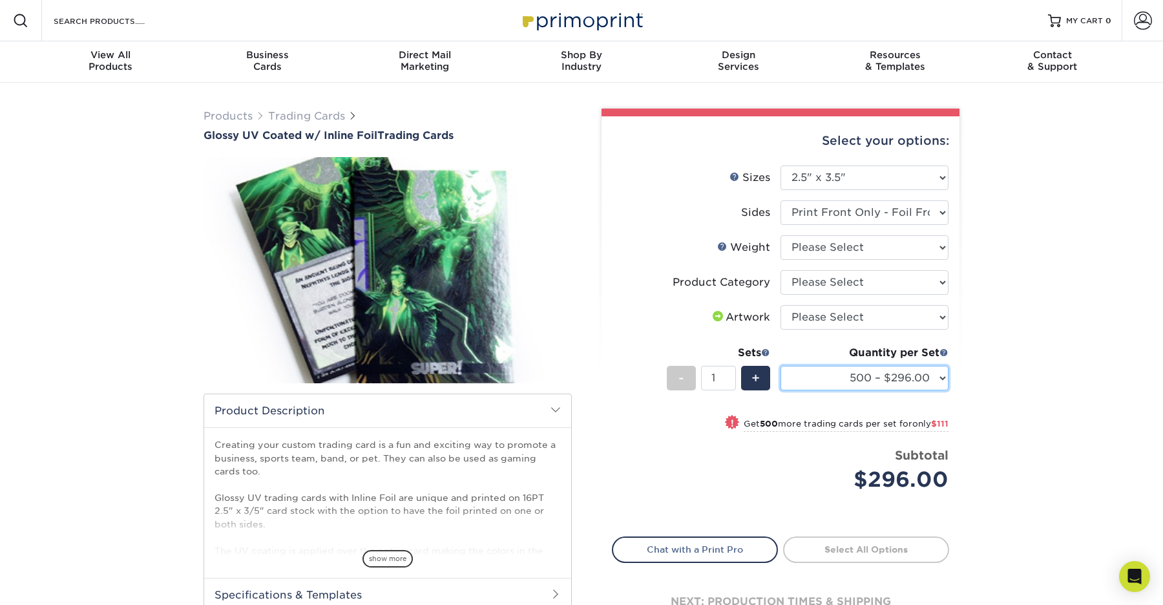
click at [891, 381] on select "500 – $296.00 1000 – $407.00 2500 – $675.00 5000 – $974.00" at bounding box center [865, 378] width 168 height 25
click at [877, 213] on select "Please Select Print Both Sides - Foil Back Only Print Both Sides - Foil Both Si…" at bounding box center [865, 212] width 168 height 25
select select "34527644-b4fd-4ffb-9092-1318eefcd9d9"
click at [781, 200] on select "Please Select Print Both Sides - Foil Back Only Print Both Sides - Foil Both Si…" at bounding box center [865, 212] width 168 height 25
click at [841, 286] on select "Please Select Trading Cards" at bounding box center [865, 282] width 168 height 25
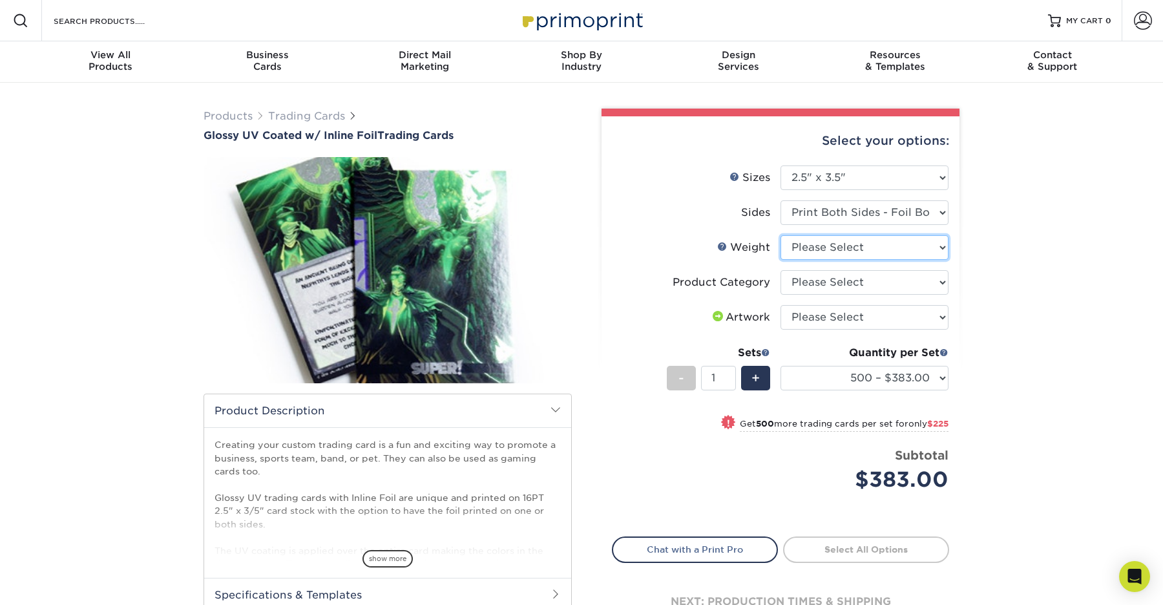
click at [842, 242] on select "Please Select 16PT" at bounding box center [865, 247] width 168 height 25
select select "16PT"
click at [781, 235] on select "Please Select 16PT" at bounding box center [865, 247] width 168 height 25
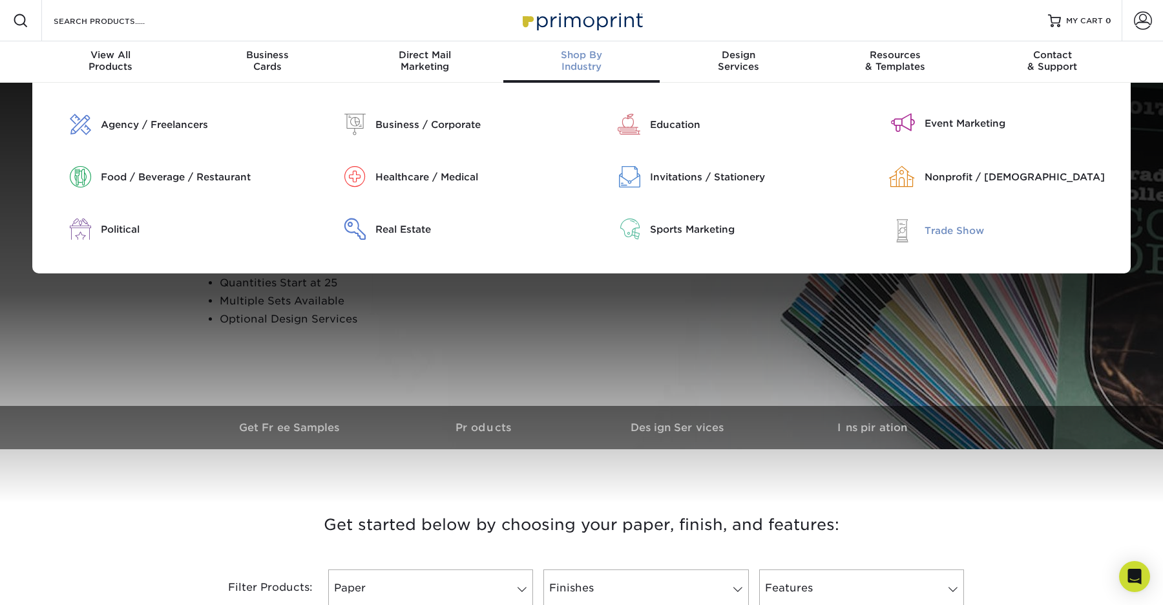
click at [927, 230] on div "Trade Show" at bounding box center [1023, 231] width 196 height 14
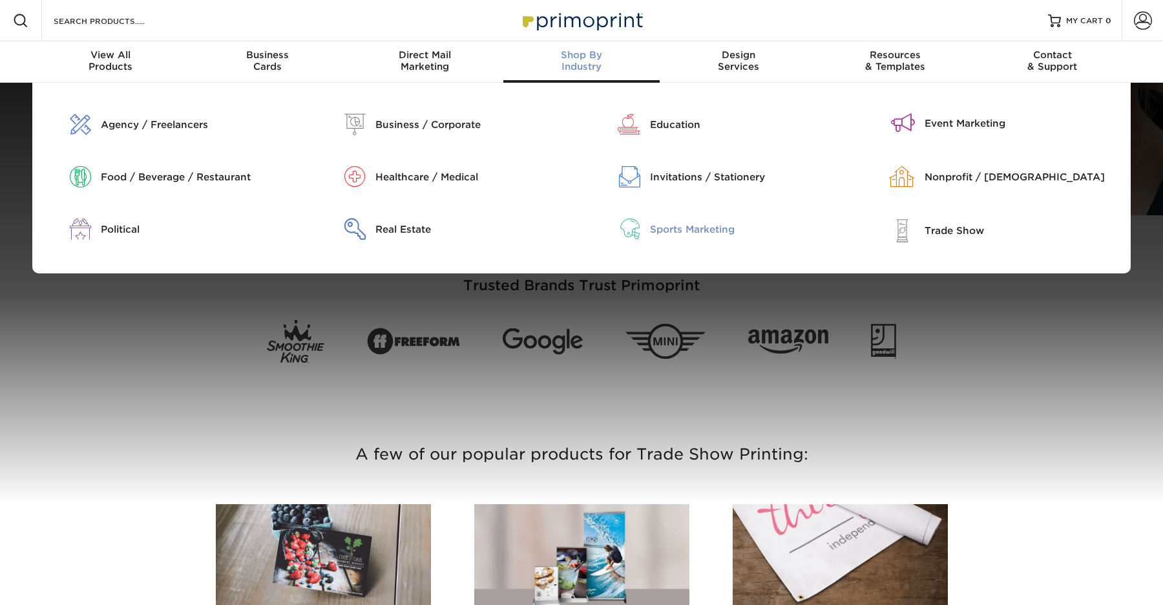
click at [653, 231] on div "Sports Marketing" at bounding box center [748, 229] width 196 height 14
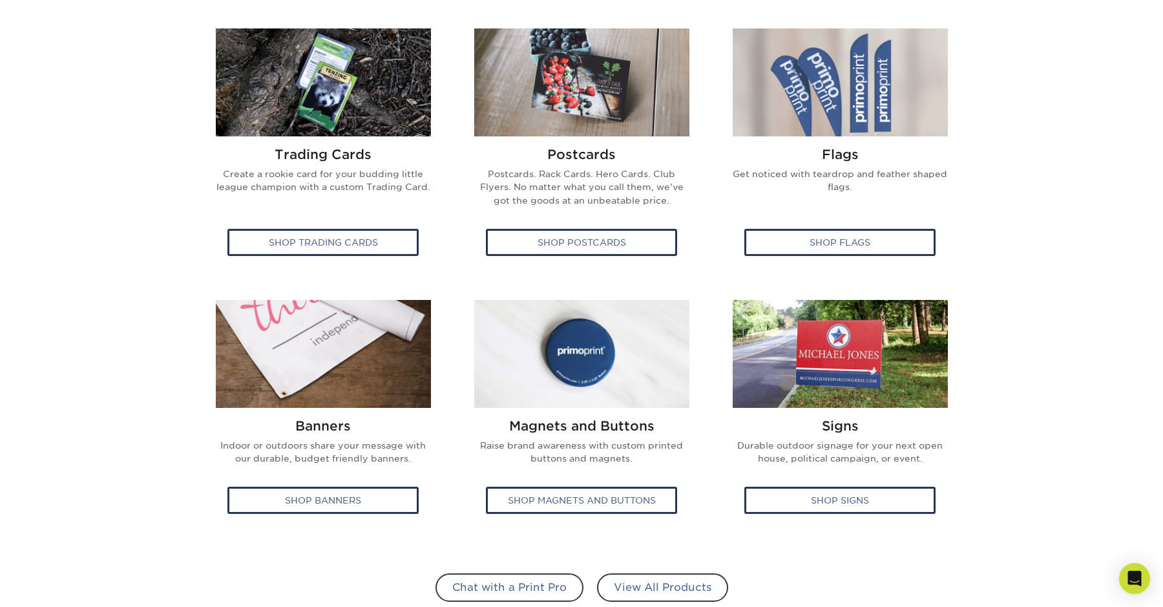
scroll to position [685, 0]
